Goal: Download file/media

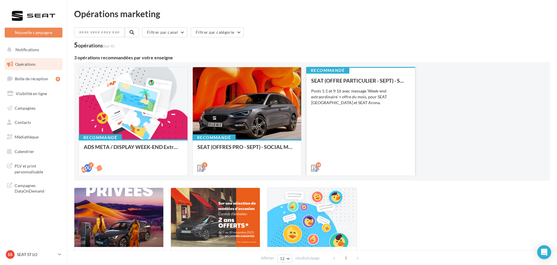
click at [355, 143] on div "SEAT (OFFRE PARTICULIER - SEPT) - SOCIAL MEDIA Posts 1:1 et 9:16 avec message '…" at bounding box center [360, 124] width 99 height 93
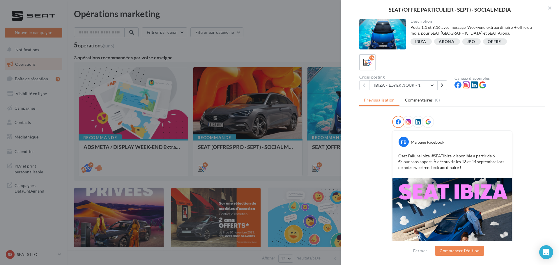
click at [290, 42] on div at bounding box center [279, 132] width 559 height 265
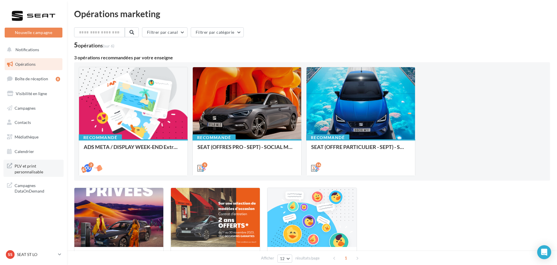
click at [24, 163] on span "PLV et print personnalisable" at bounding box center [37, 168] width 45 height 13
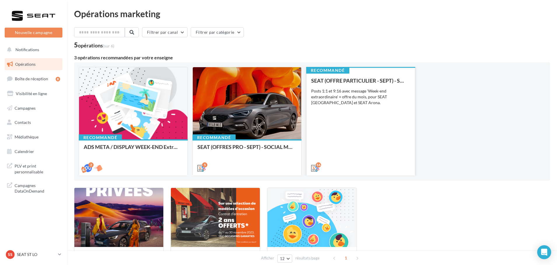
click at [359, 126] on div "SEAT (OFFRE PARTICULIER - SEPT) - SOCIAL MEDIA Posts 1:1 et 9:16 avec message '…" at bounding box center [360, 124] width 99 height 93
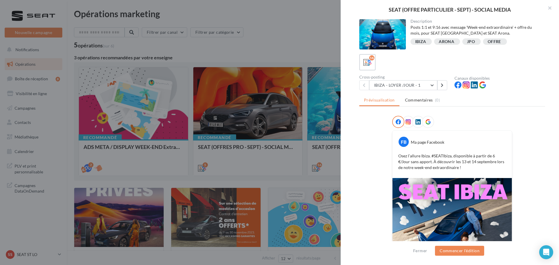
click at [420, 80] on div "Cross-posting IBIZA - LOYER /JOUR - 1 IBIZA - LOYER /JOUR - 1 IBIZA - LOYER /JO…" at bounding box center [407, 82] width 95 height 15
click at [420, 86] on button "IBIZA - LOYER /JOUR - 1" at bounding box center [403, 85] width 68 height 10
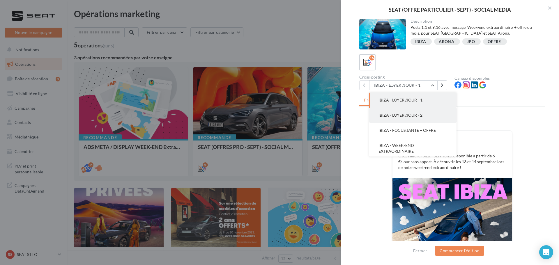
click at [421, 112] on button "IBIZA - LOYER /JOUR - 2" at bounding box center [412, 115] width 87 height 15
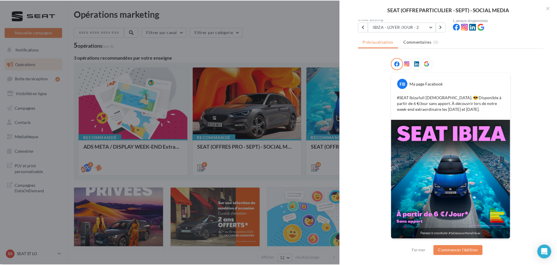
scroll to position [59, 0]
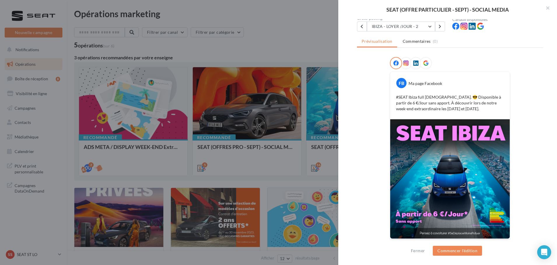
click at [259, 53] on div at bounding box center [278, 132] width 557 height 265
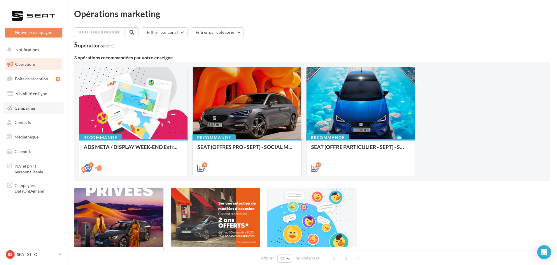
click at [20, 109] on span "Campagnes" at bounding box center [25, 107] width 21 height 5
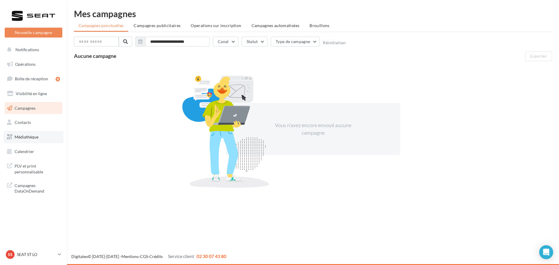
click at [32, 136] on span "Médiathèque" at bounding box center [27, 137] width 24 height 5
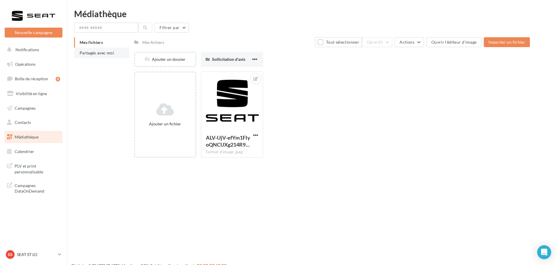
click at [105, 55] on span "Partagés avec moi" at bounding box center [97, 52] width 34 height 5
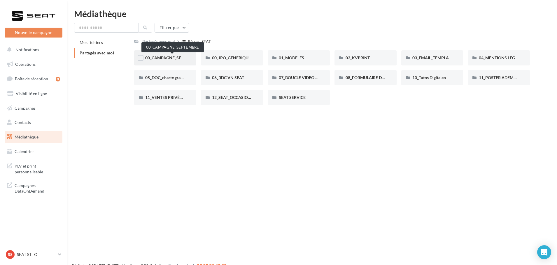
click at [159, 59] on span "00_CAMPAGNE_SEPTEMBRE" at bounding box center [172, 57] width 54 height 5
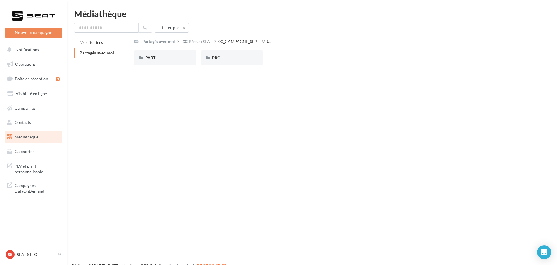
click at [159, 59] on div "PART" at bounding box center [165, 58] width 40 height 6
click at [306, 56] on div "IBIZA" at bounding box center [299, 58] width 40 height 6
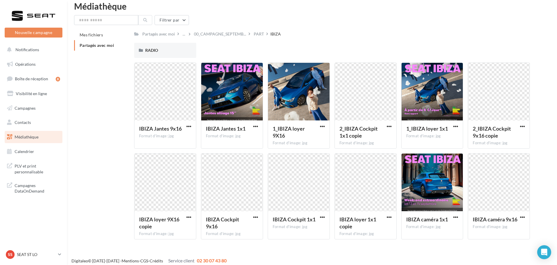
scroll to position [12, 0]
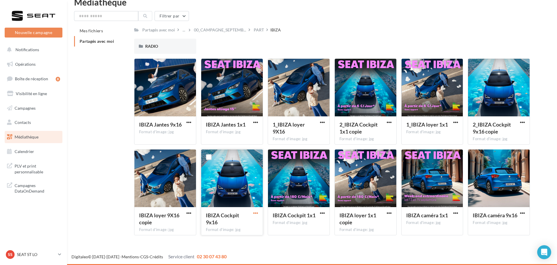
click at [256, 214] on span "button" at bounding box center [255, 213] width 5 height 5
click at [245, 222] on button "Télécharger" at bounding box center [230, 224] width 58 height 15
click at [219, 31] on span "00_CAMPAGNE_SEPTEMB..." at bounding box center [220, 30] width 52 height 6
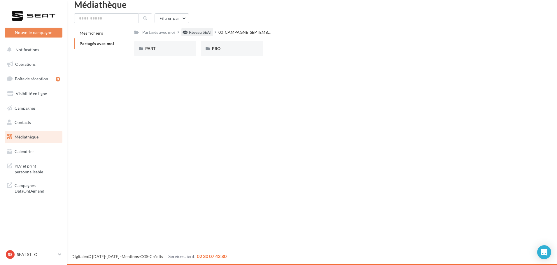
click at [209, 31] on div "Réseau SEAT" at bounding box center [200, 32] width 23 height 6
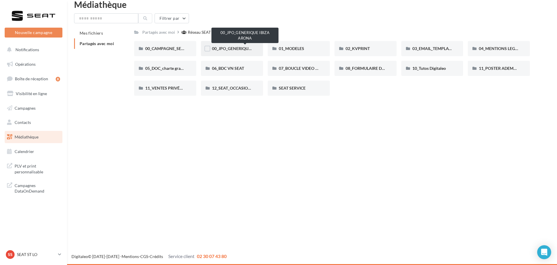
click at [237, 51] on span "00_JPO_GENERIQUE IBIZA ARONA" at bounding box center [245, 48] width 66 height 5
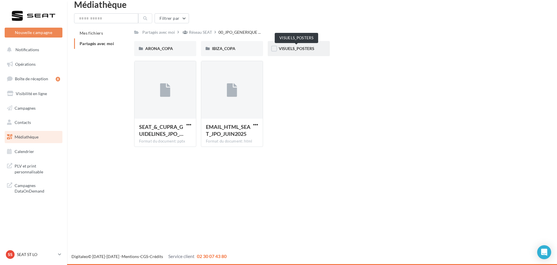
click at [308, 48] on span "VISUELS_POSTERS" at bounding box center [297, 48] width 36 height 5
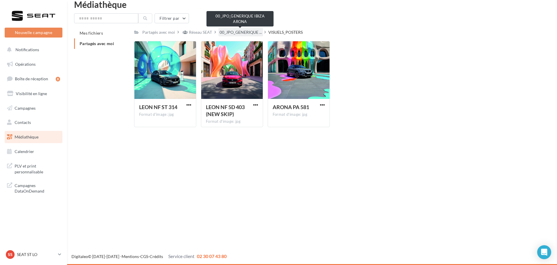
click at [242, 32] on span "00_JPO_GENERIQUE ..." at bounding box center [240, 32] width 42 height 6
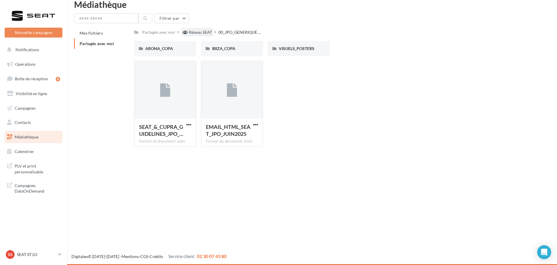
click at [193, 33] on div "Réseau SEAT" at bounding box center [200, 32] width 23 height 6
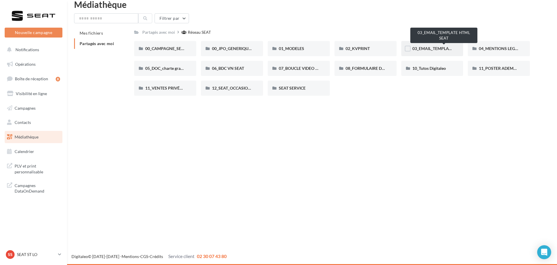
click at [432, 50] on span "03_EMAIL_TEMPLATE HTML SEAT" at bounding box center [444, 48] width 64 height 5
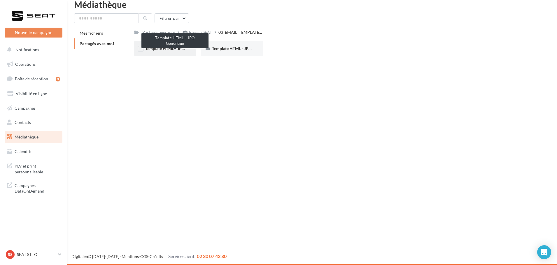
click at [163, 49] on span "Template HTML - JPO Générique" at bounding box center [174, 48] width 59 height 5
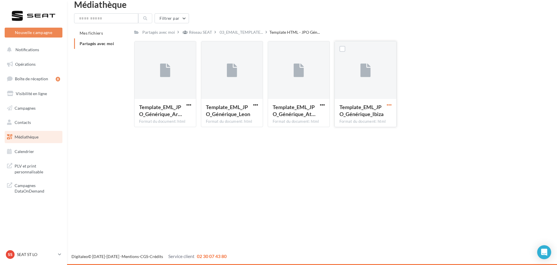
click at [390, 103] on span "button" at bounding box center [388, 105] width 5 height 5
click at [365, 116] on button "Télécharger" at bounding box center [363, 116] width 58 height 15
click at [246, 34] on span "03_EMAIL_TEMPLATE..." at bounding box center [240, 32] width 43 height 6
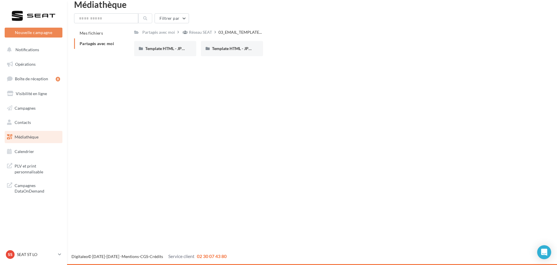
click at [209, 32] on div "Réseau SEAT" at bounding box center [200, 32] width 23 height 6
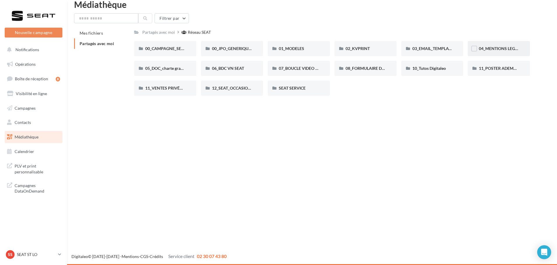
click at [489, 50] on span "04_MENTIONS LEGALES OFFRES PRESSE" at bounding box center [516, 48] width 77 height 5
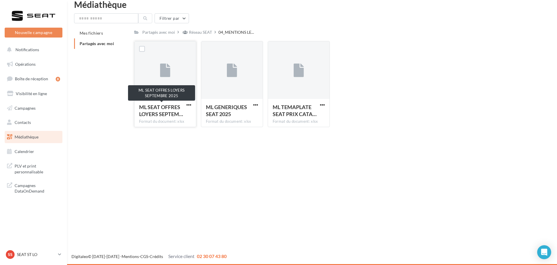
click at [171, 113] on span "ML SEAT OFFRES LOYERS SEPTEM…" at bounding box center [161, 110] width 44 height 13
click at [186, 101] on div "ML SEAT OFFRES LOYERS SEPTEM… Format du document: xlsx" at bounding box center [164, 112] width 61 height 27
click at [187, 105] on span "button" at bounding box center [188, 105] width 5 height 5
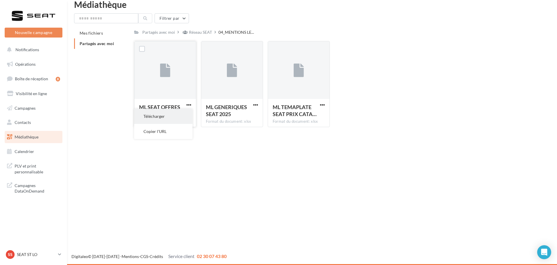
click at [182, 113] on button "Télécharger" at bounding box center [163, 116] width 58 height 15
click at [198, 33] on div "Réseau SEAT" at bounding box center [200, 32] width 23 height 6
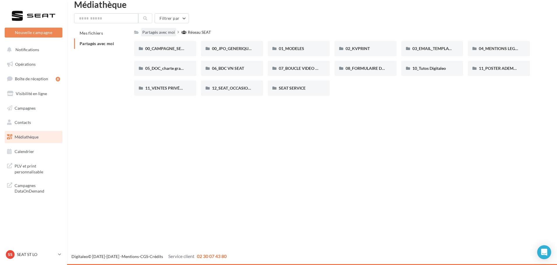
click at [157, 31] on div "Partagés avec moi" at bounding box center [158, 32] width 33 height 6
click at [173, 71] on div "05_DOC_charte graphique + Guidelines" at bounding box center [165, 69] width 40 height 6
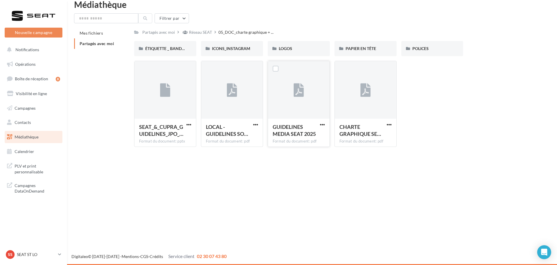
click at [300, 129] on span "GUIDELINES MEDIA SEAT 2025" at bounding box center [293, 130] width 43 height 13
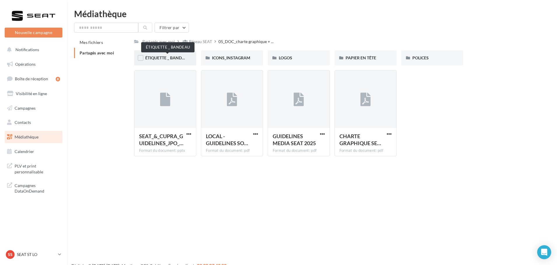
click at [171, 57] on span "ÉTIQUETTE _ BANDEAU" at bounding box center [167, 57] width 45 height 5
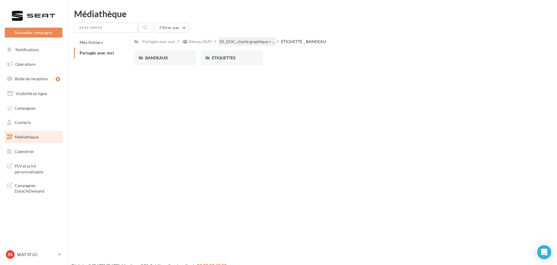
click at [253, 45] on div "05_DOC_charte graphique + ..." at bounding box center [246, 41] width 57 height 8
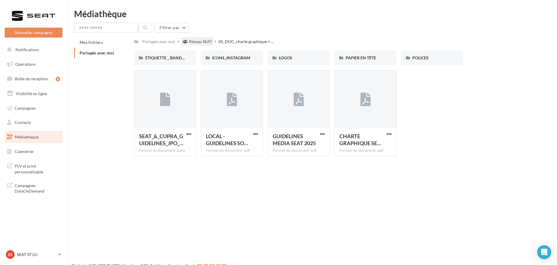
click at [207, 41] on div "Réseau SEAT" at bounding box center [200, 42] width 23 height 6
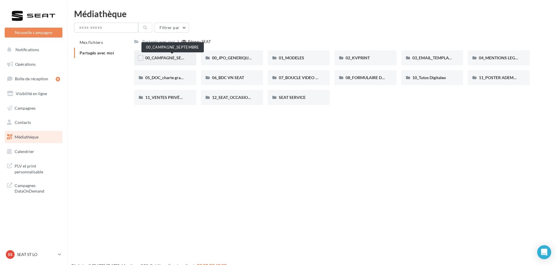
click at [165, 57] on span "00_CAMPAGNE_SEPTEMBRE" at bounding box center [172, 57] width 54 height 5
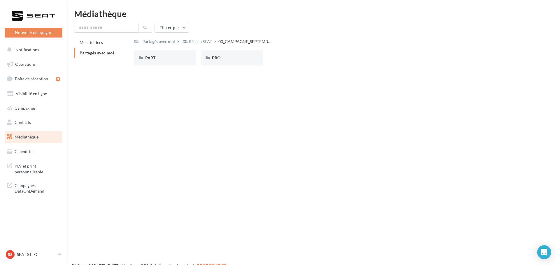
click at [165, 57] on div "PART" at bounding box center [165, 58] width 40 height 6
click at [302, 59] on div "IBIZA" at bounding box center [299, 58] width 40 height 6
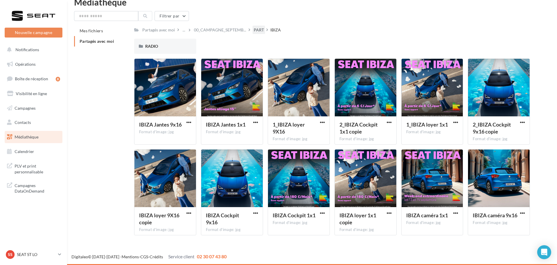
click at [256, 32] on div "PART" at bounding box center [258, 30] width 10 height 6
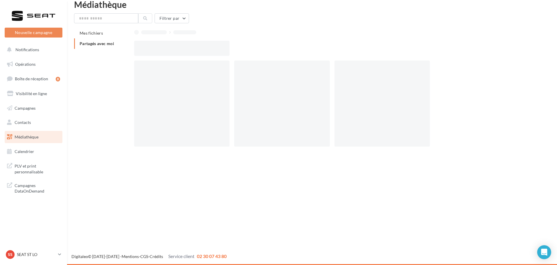
scroll to position [9, 0]
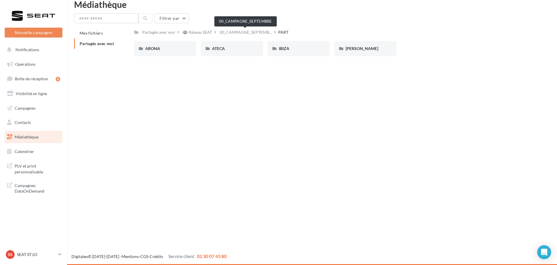
click at [256, 32] on span "00_CAMPAGNE_SEPTEMB..." at bounding box center [245, 32] width 52 height 6
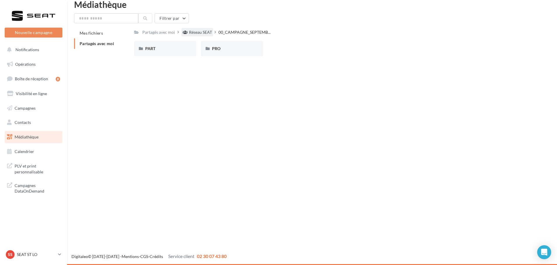
click at [204, 34] on div "Réseau SEAT" at bounding box center [200, 32] width 23 height 6
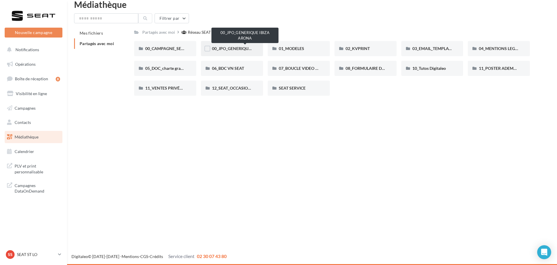
click at [225, 47] on span "00_JPO_GENERIQUE IBIZA ARONA" at bounding box center [245, 48] width 66 height 5
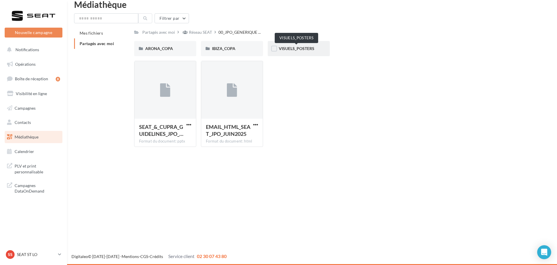
click at [307, 49] on span "VISUELS_POSTERS" at bounding box center [297, 48] width 36 height 5
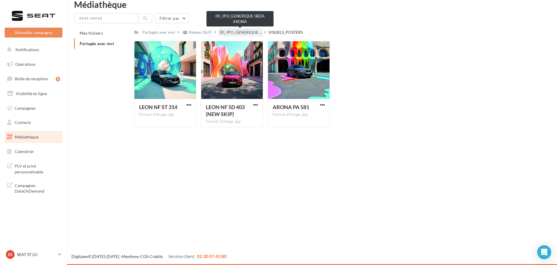
click at [252, 34] on span "00_JPO_GENERIQUE ..." at bounding box center [240, 32] width 42 height 6
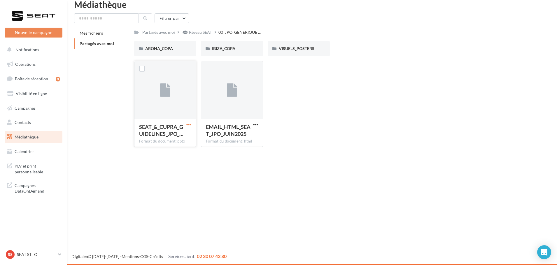
click at [186, 127] on span "button" at bounding box center [188, 124] width 5 height 5
click at [180, 141] on button "Télécharger" at bounding box center [163, 136] width 58 height 15
click at [190, 125] on span "button" at bounding box center [188, 124] width 5 height 5
click at [172, 150] on button "Copier l'URL" at bounding box center [163, 151] width 58 height 15
click at [191, 30] on div "Réseau SEAT" at bounding box center [200, 32] width 23 height 6
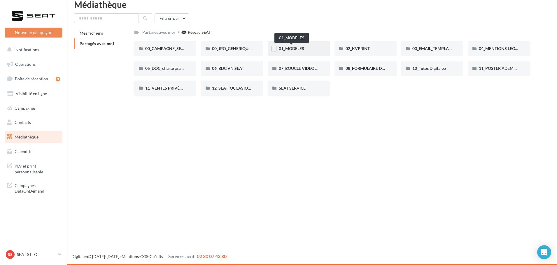
click at [286, 48] on span "01_MODELES" at bounding box center [291, 48] width 25 height 5
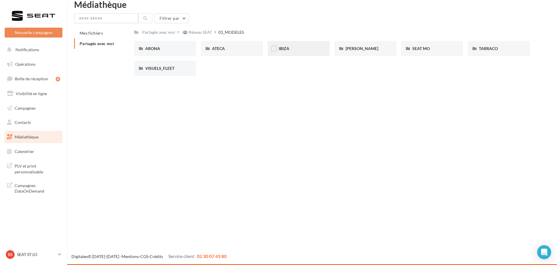
click at [288, 45] on div "IBIZA" at bounding box center [298, 48] width 62 height 15
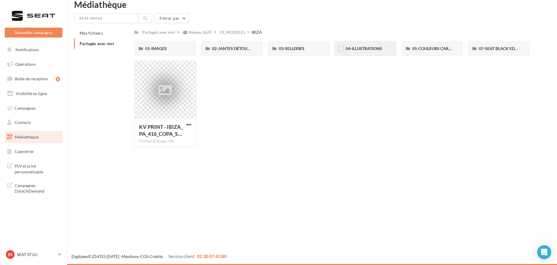
click at [383, 49] on div "04-ILLUSTRATIONS" at bounding box center [365, 49] width 40 height 6
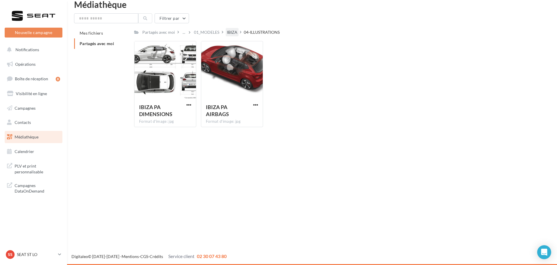
click at [234, 31] on div "IBIZA" at bounding box center [232, 32] width 10 height 6
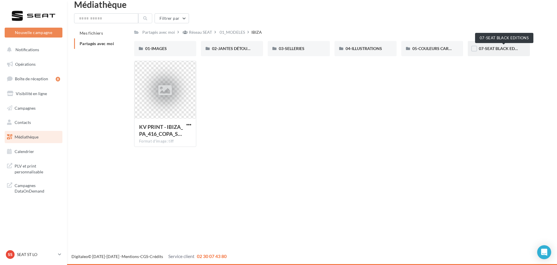
click at [510, 47] on span "07-SEAT BLACK EDITIONS" at bounding box center [502, 48] width 49 height 5
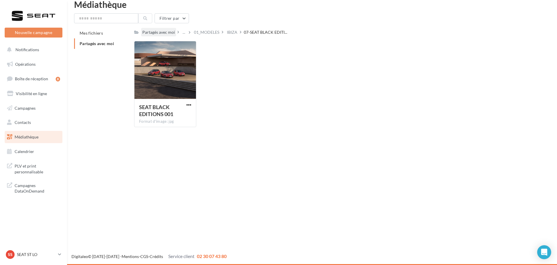
click at [167, 31] on div "Partagés avec moi" at bounding box center [158, 32] width 33 height 6
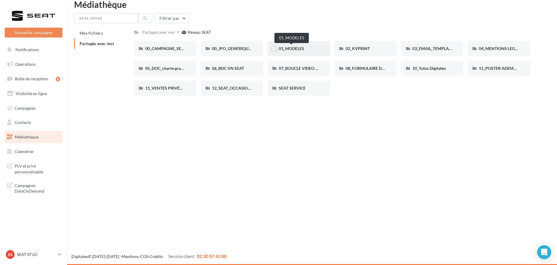
click at [302, 47] on span "01_MODELES" at bounding box center [291, 48] width 25 height 5
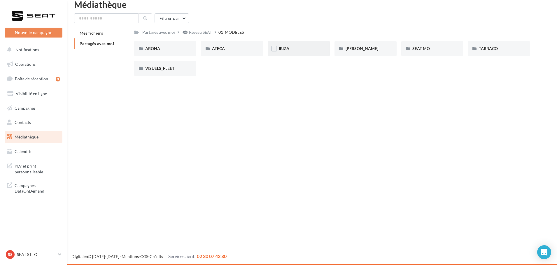
click at [291, 50] on div "IBIZA" at bounding box center [299, 49] width 40 height 6
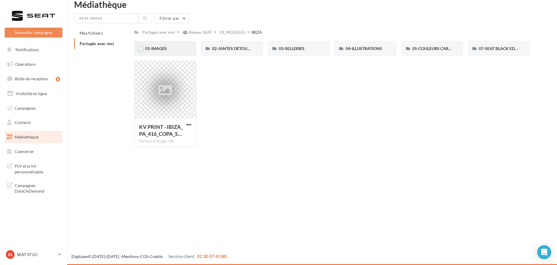
click at [171, 47] on div "01-IMAGES" at bounding box center [165, 49] width 40 height 6
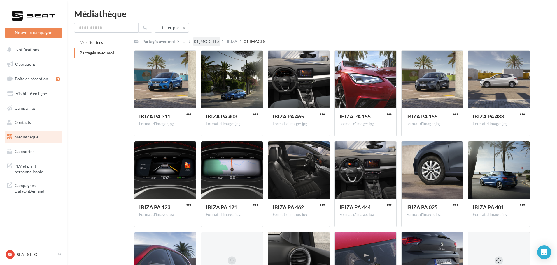
click at [210, 43] on div "01_MODELES" at bounding box center [206, 42] width 25 height 6
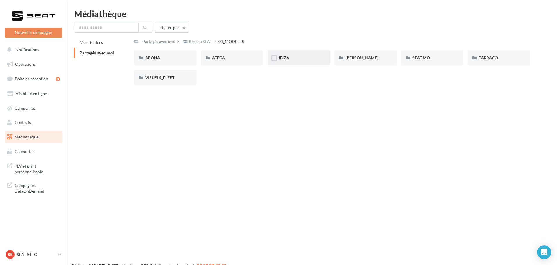
click at [277, 57] on div "IBIZA" at bounding box center [298, 57] width 62 height 15
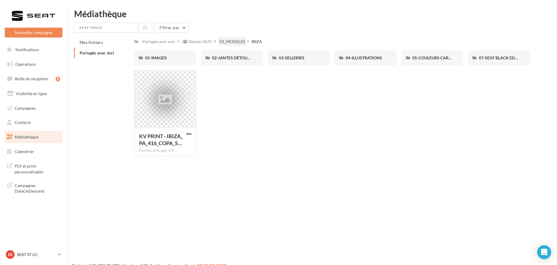
click at [240, 41] on div "01_MODELES" at bounding box center [231, 42] width 25 height 6
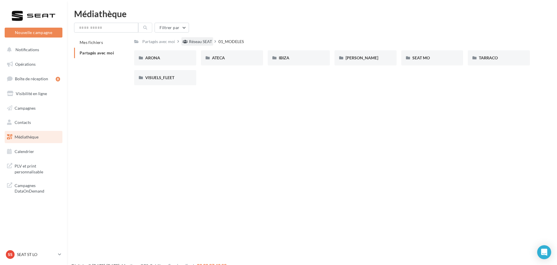
click at [190, 41] on div "Réseau SEAT" at bounding box center [200, 42] width 23 height 6
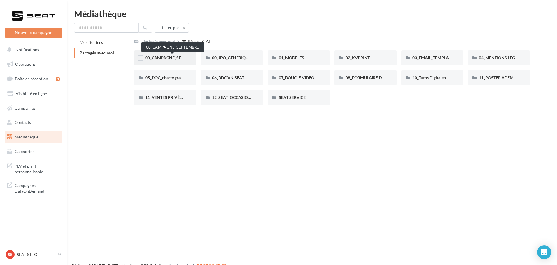
click at [172, 57] on span "00_CAMPAGNE_SEPTEMBRE" at bounding box center [172, 57] width 54 height 5
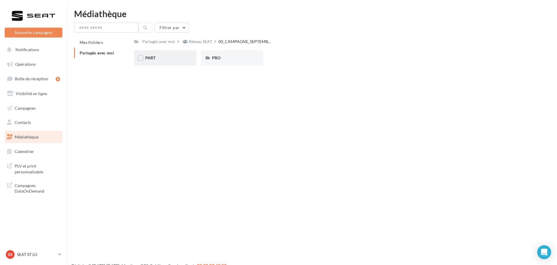
click at [175, 57] on div "PART" at bounding box center [165, 58] width 40 height 6
click at [292, 55] on div "IBIZA" at bounding box center [299, 58] width 40 height 6
